Goal: Navigation & Orientation: Find specific page/section

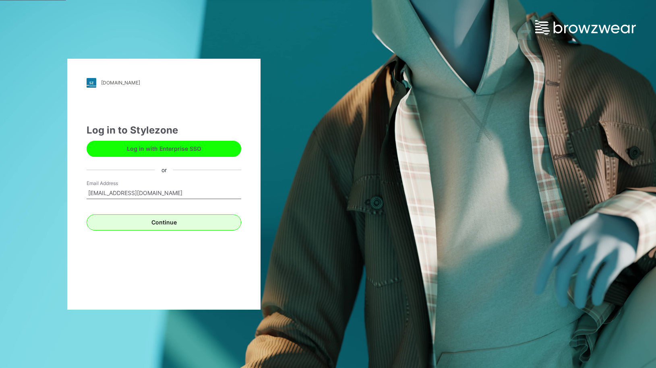
click at [146, 222] on button "Continue" at bounding box center [164, 222] width 155 height 16
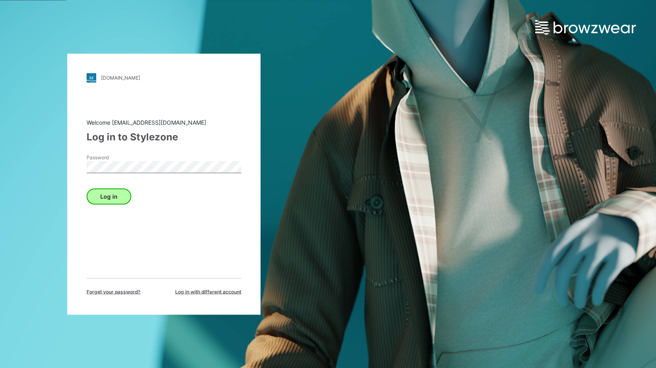
click at [117, 197] on button "Log in" at bounding box center [109, 196] width 45 height 16
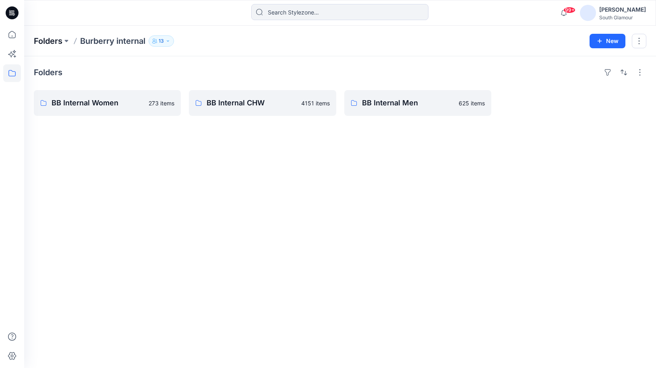
click at [39, 41] on p "Folders" at bounding box center [48, 40] width 29 height 11
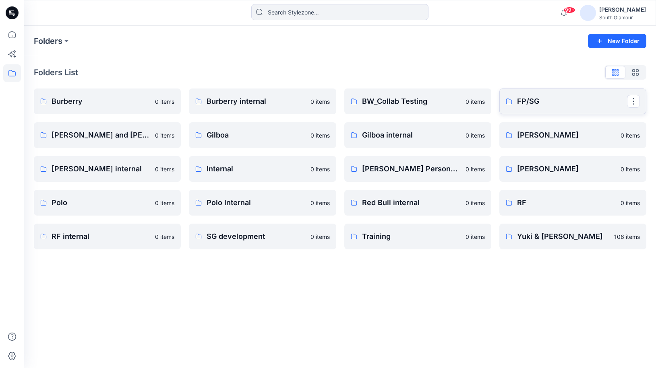
click at [529, 103] on p "FP/SG" at bounding box center [572, 101] width 110 height 11
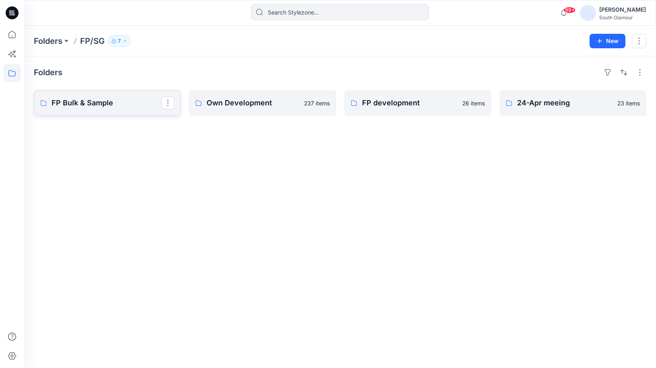
click at [67, 104] on p "FP Bulk & Sample" at bounding box center [107, 102] width 110 height 11
